Goal: Information Seeking & Learning: Learn about a topic

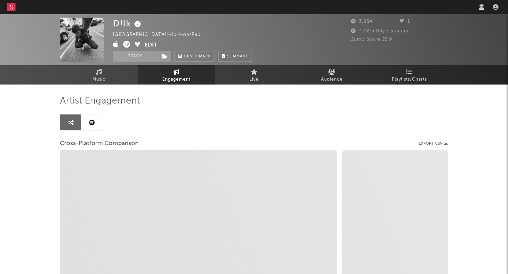
select select "1w"
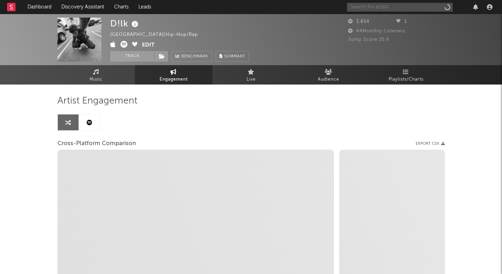
click at [400, 10] on input "text" at bounding box center [400, 7] width 106 height 9
select select "1m"
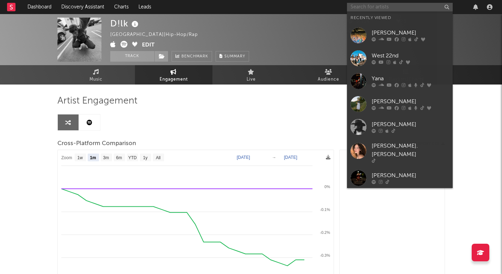
select select "1m"
type input "s"
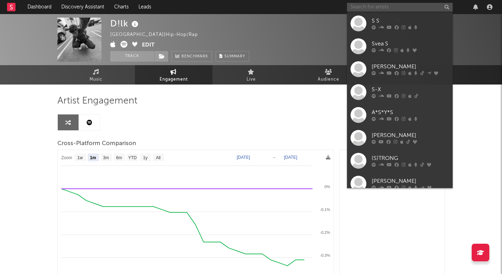
type input "s"
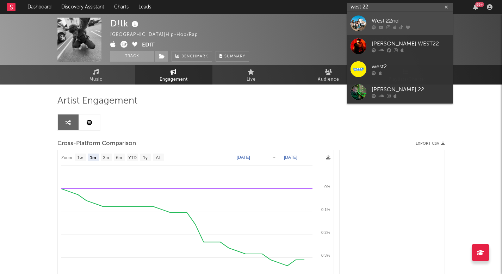
type input "west 22"
click at [394, 28] on icon at bounding box center [395, 27] width 3 height 4
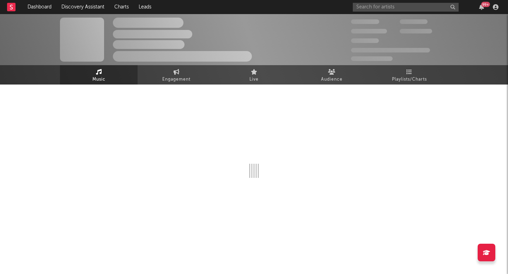
select select "6m"
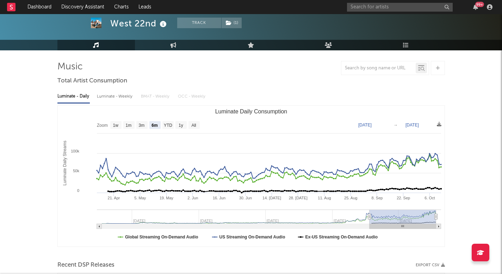
scroll to position [37, 0]
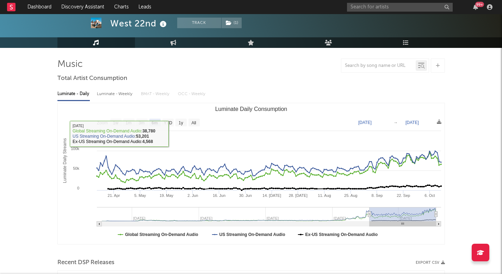
click at [117, 92] on div "Luminate - Weekly" at bounding box center [115, 94] width 37 height 12
select select "6m"
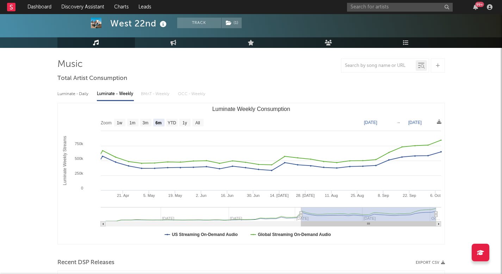
click at [81, 93] on div "Luminate - Daily" at bounding box center [73, 94] width 32 height 12
select select "6m"
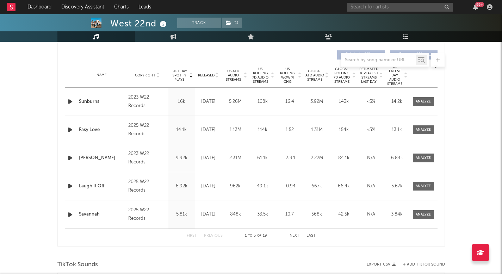
scroll to position [300, 0]
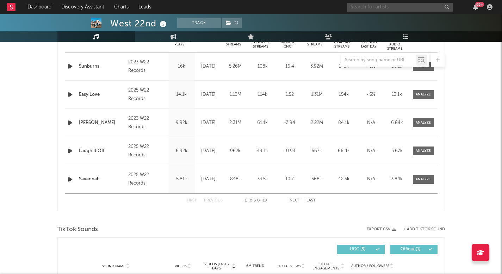
click at [401, 8] on input "text" at bounding box center [400, 7] width 106 height 9
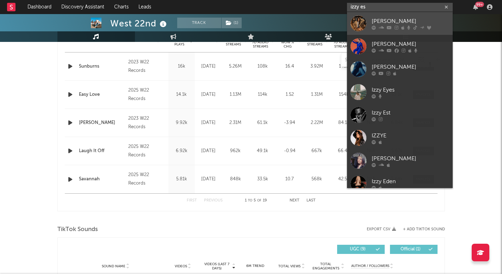
type input "izzy es"
click at [401, 16] on link "[PERSON_NAME]" at bounding box center [400, 23] width 106 height 23
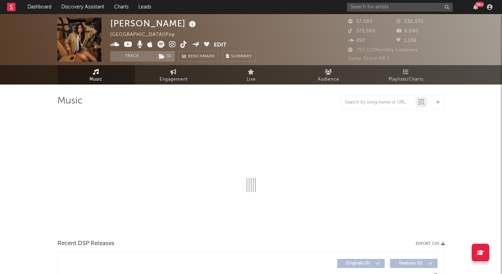
select select "6m"
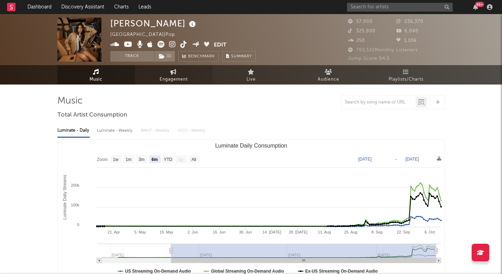
click at [171, 75] on link "Engagement" at bounding box center [174, 74] width 78 height 19
select select "1w"
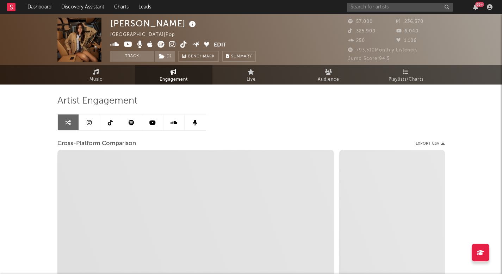
click at [94, 124] on link at bounding box center [89, 123] width 21 height 16
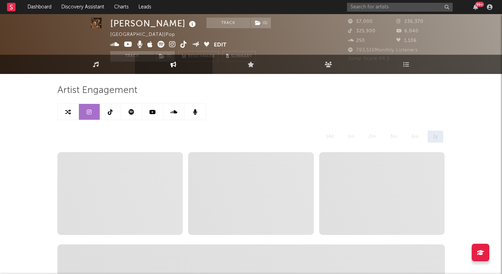
scroll to position [13, 0]
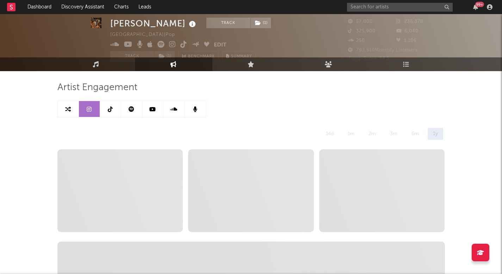
select select "6m"
click at [323, 130] on div "14d" at bounding box center [330, 134] width 18 height 12
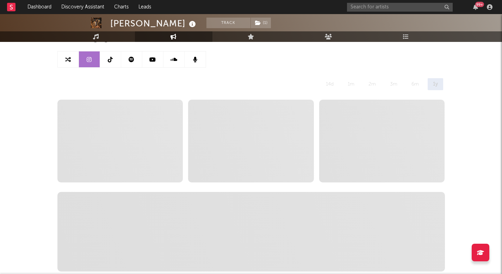
scroll to position [67, 0]
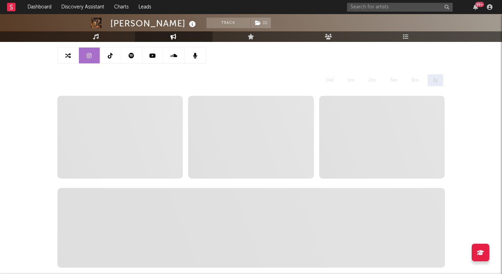
click at [111, 61] on link at bounding box center [110, 56] width 21 height 16
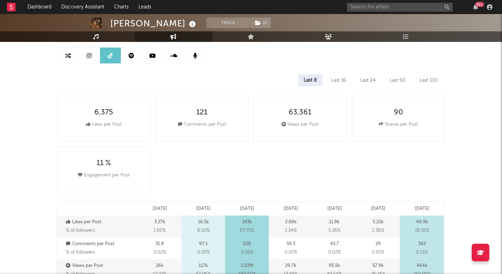
select select "6m"
click at [98, 57] on link at bounding box center [89, 56] width 21 height 16
select select "6m"
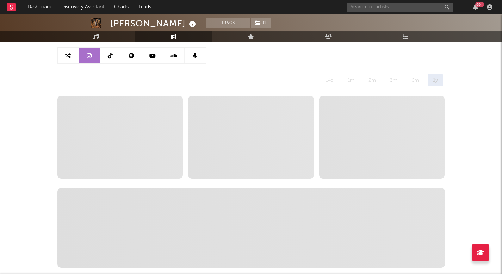
click at [68, 56] on icon at bounding box center [68, 56] width 6 height 6
select select "1m"
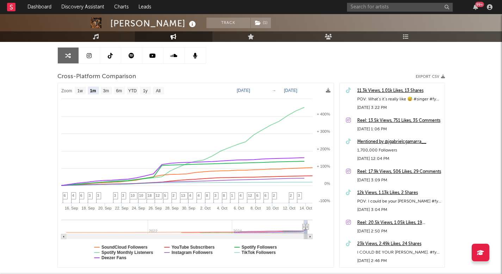
click at [99, 55] on link at bounding box center [89, 56] width 21 height 16
select select "6m"
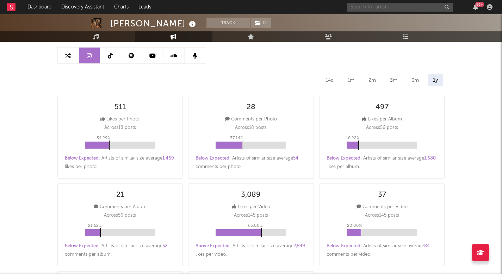
click at [386, 8] on input "text" at bounding box center [400, 7] width 106 height 9
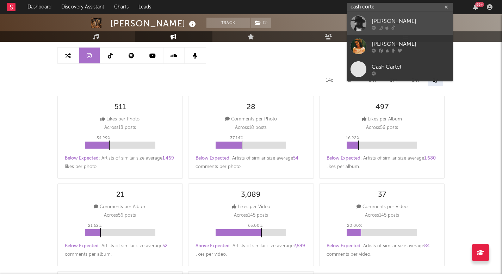
type input "cash corte"
click at [397, 23] on div "[PERSON_NAME]" at bounding box center [411, 21] width 78 height 8
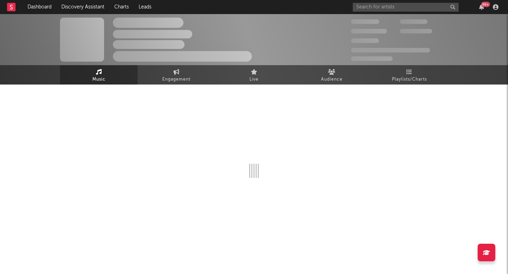
select select "1w"
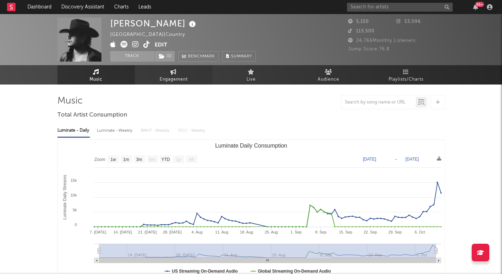
click at [171, 71] on icon at bounding box center [174, 72] width 6 height 6
select select "1w"
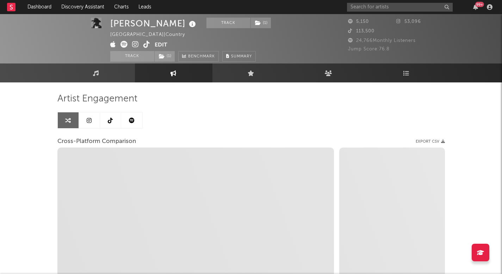
scroll to position [4, 0]
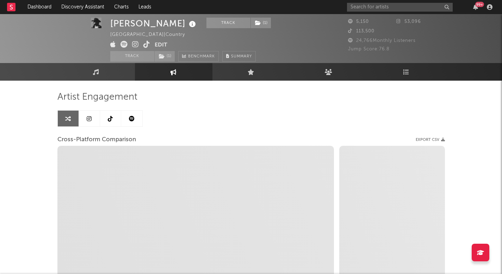
select select "1m"
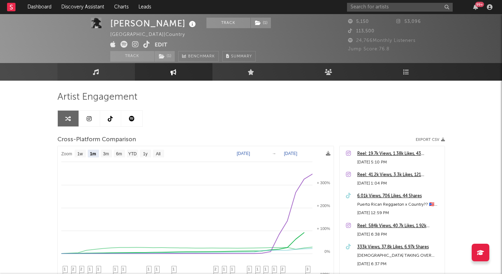
click at [107, 73] on link "Music" at bounding box center [96, 72] width 78 height 18
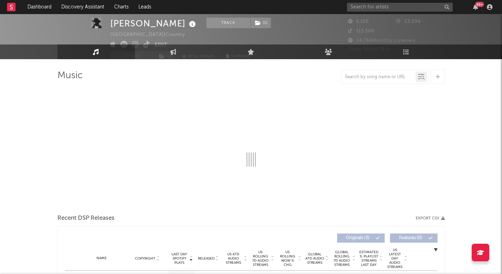
select select "1w"
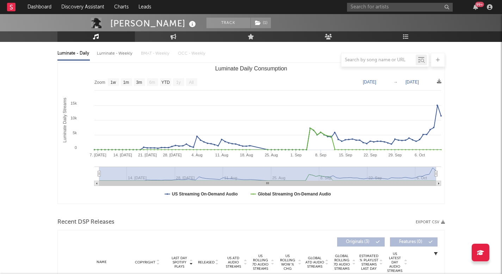
scroll to position [80, 0]
